Goal: Task Accomplishment & Management: Manage account settings

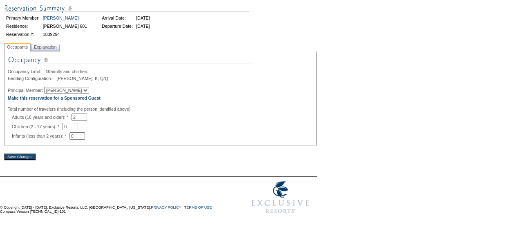
scroll to position [79, 0]
click at [81, 90] on select "[PERSON_NAME] [PERSON_NAME] [PERSON_NAME] [PERSON_NAME]" at bounding box center [66, 90] width 45 height 7
select select "64519"
click at [49, 88] on select "[PERSON_NAME] [PERSON_NAME] [PERSON_NAME] [PERSON_NAME]" at bounding box center [66, 90] width 45 height 7
click at [52, 52] on span "Explanation" at bounding box center [45, 49] width 29 height 5
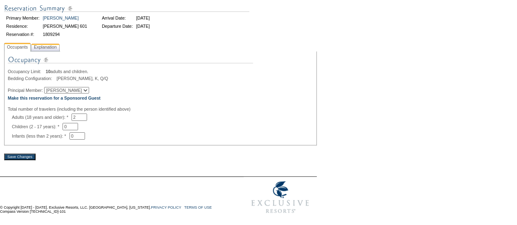
click at [51, 51] on span "Explanation" at bounding box center [45, 47] width 26 height 9
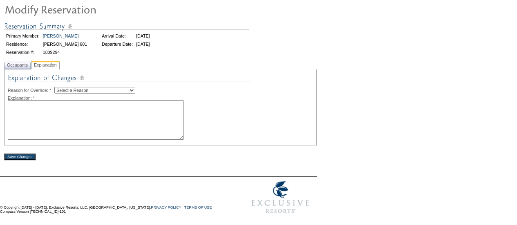
scroll to position [62, 0]
click at [36, 113] on textarea at bounding box center [96, 120] width 176 height 39
paste textarea "[PERSON_NAME] is traveling. AS"
type textarea "[PERSON_NAME] is traveling. AS"
click at [72, 90] on select "Select a Reason Creating Continuous Stay Days Rebooked After Cancellation Editi…" at bounding box center [94, 90] width 81 height 7
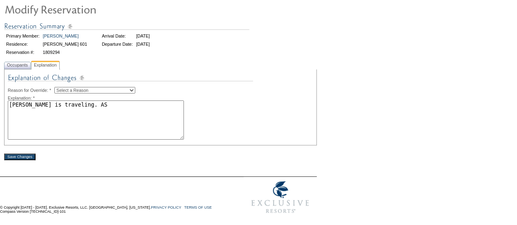
select select "1045"
click at [61, 87] on select "Select a Reason Creating Continuous Stay Days Rebooked After Cancellation Editi…" at bounding box center [94, 90] width 81 height 7
click at [27, 158] on input "Save Changes" at bounding box center [19, 157] width 31 height 7
